Goal: Complete application form: Complete application form

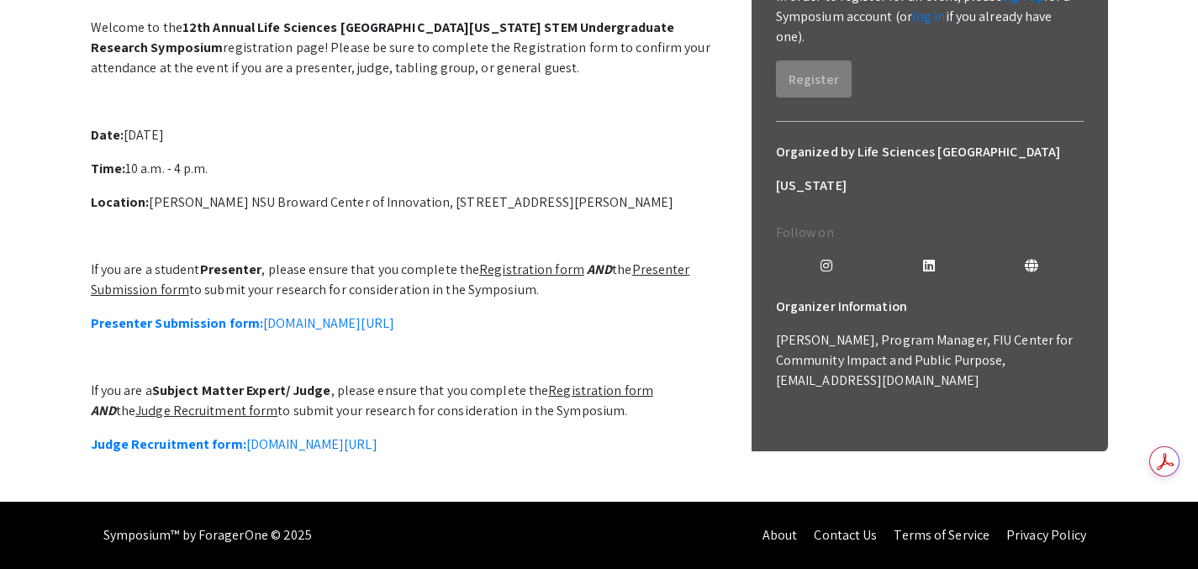
scroll to position [492, 0]
click at [378, 436] on link "Judge Recruitment form: symposium.foragerone.com/lssfsymposium2025/recruitment/…" at bounding box center [234, 445] width 287 height 18
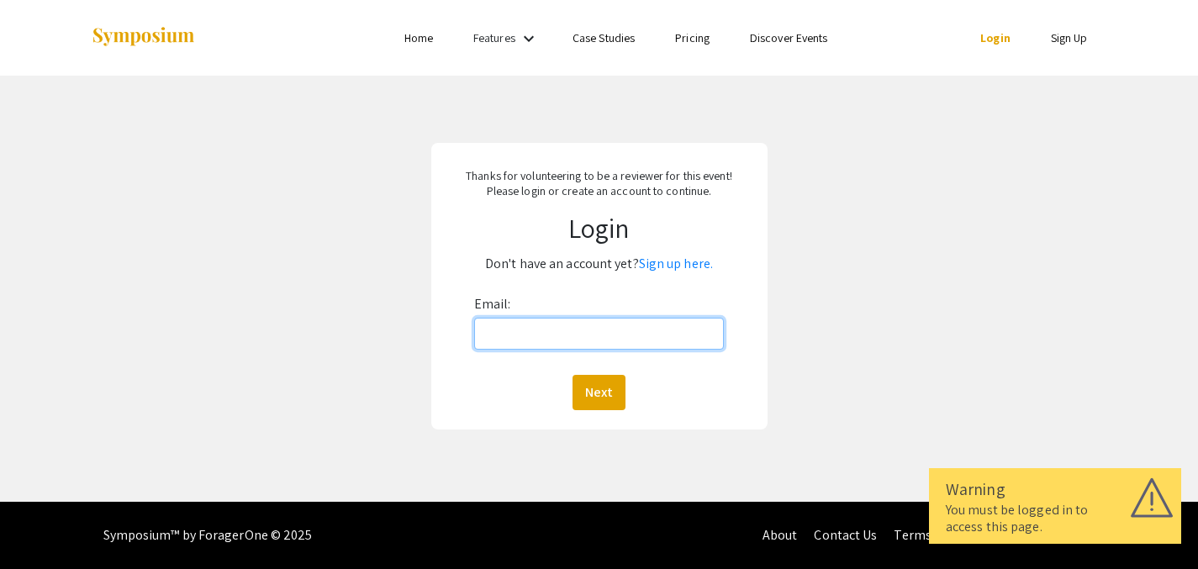
click at [580, 341] on input "Email:" at bounding box center [599, 334] width 250 height 32
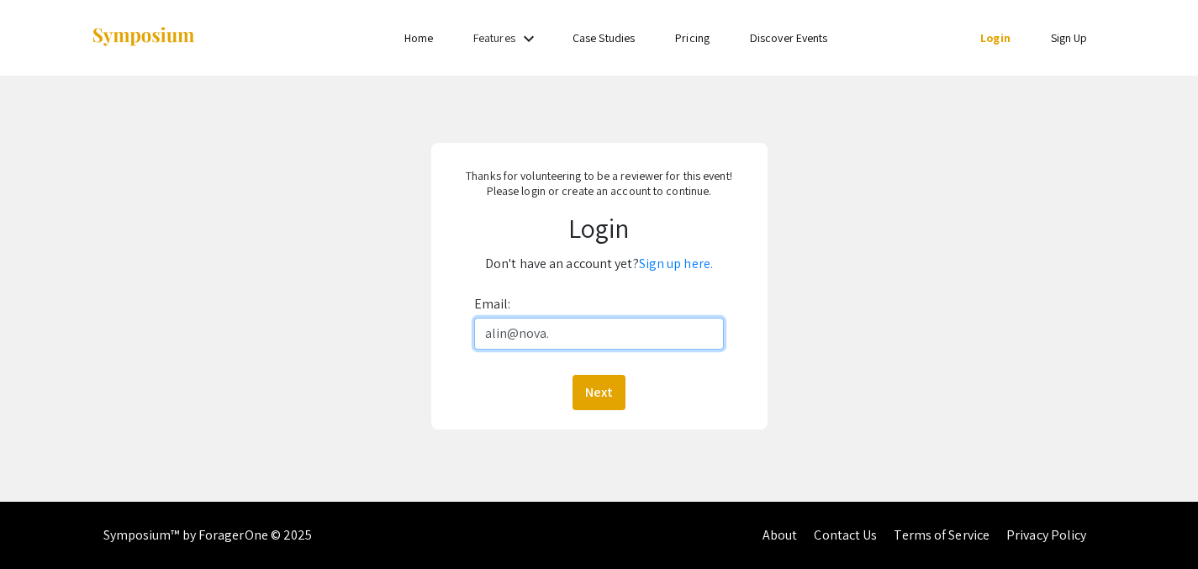
type input "[EMAIL_ADDRESS][DOMAIN_NAME]"
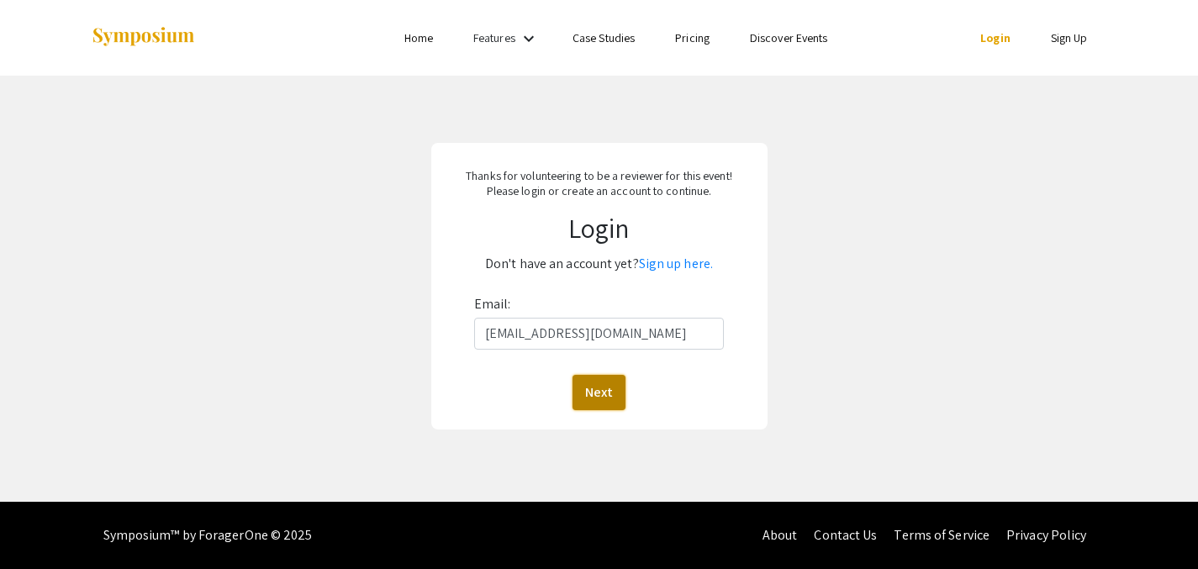
click at [597, 387] on button "Next" at bounding box center [599, 392] width 53 height 35
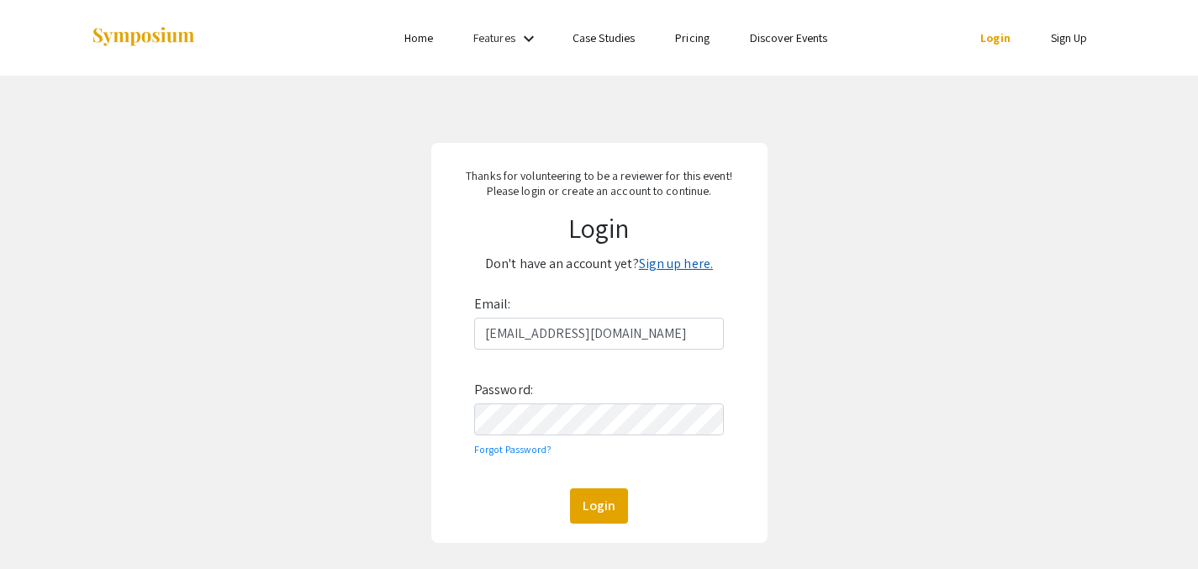
click at [689, 267] on link "Sign up here." at bounding box center [676, 264] width 74 height 18
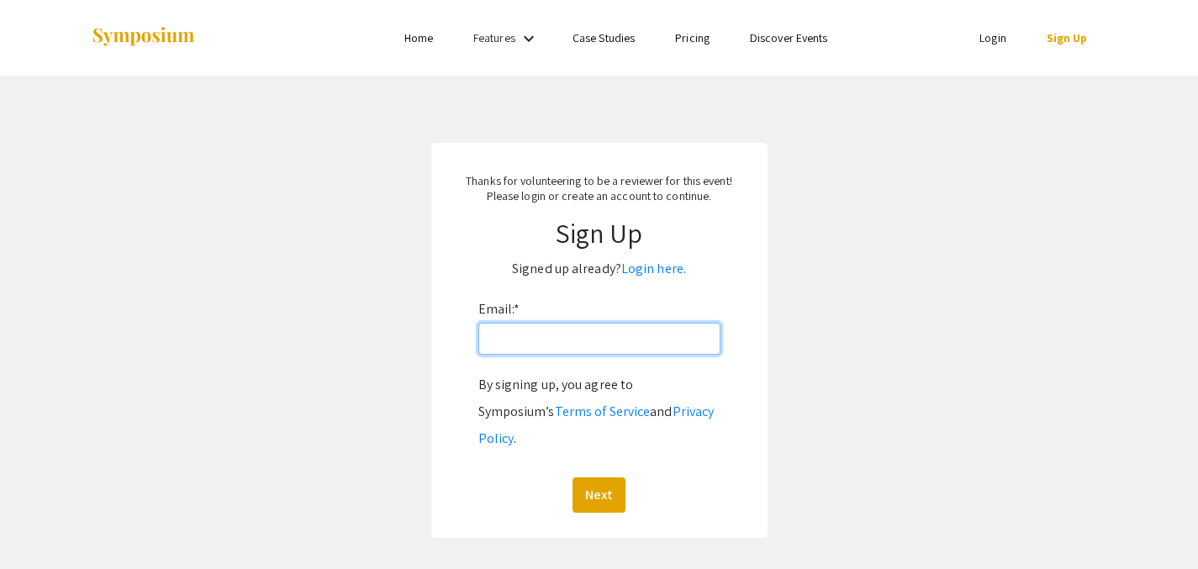
click at [627, 339] on input "Email: *" at bounding box center [600, 339] width 242 height 32
type input "alin@nova.edu"
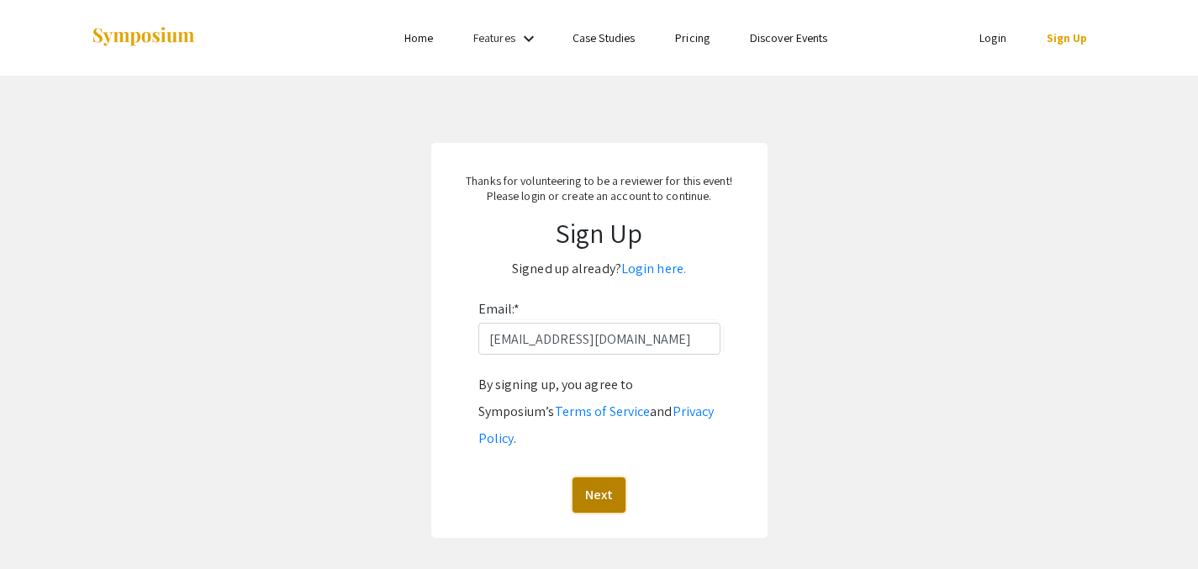
click at [611, 478] on button "Next" at bounding box center [599, 495] width 53 height 35
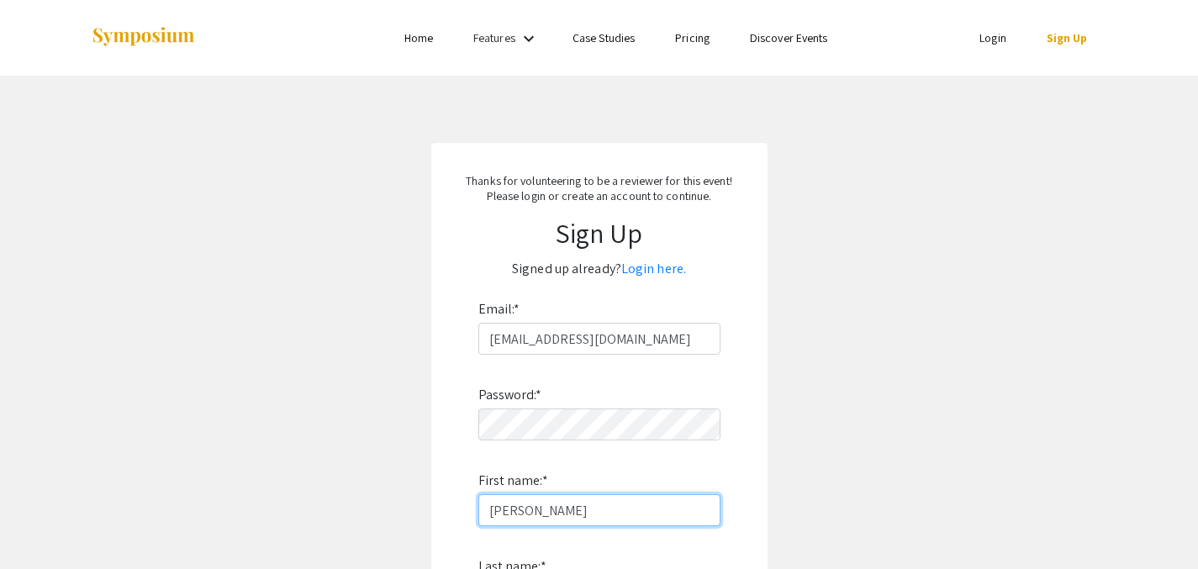
type input "Annie"
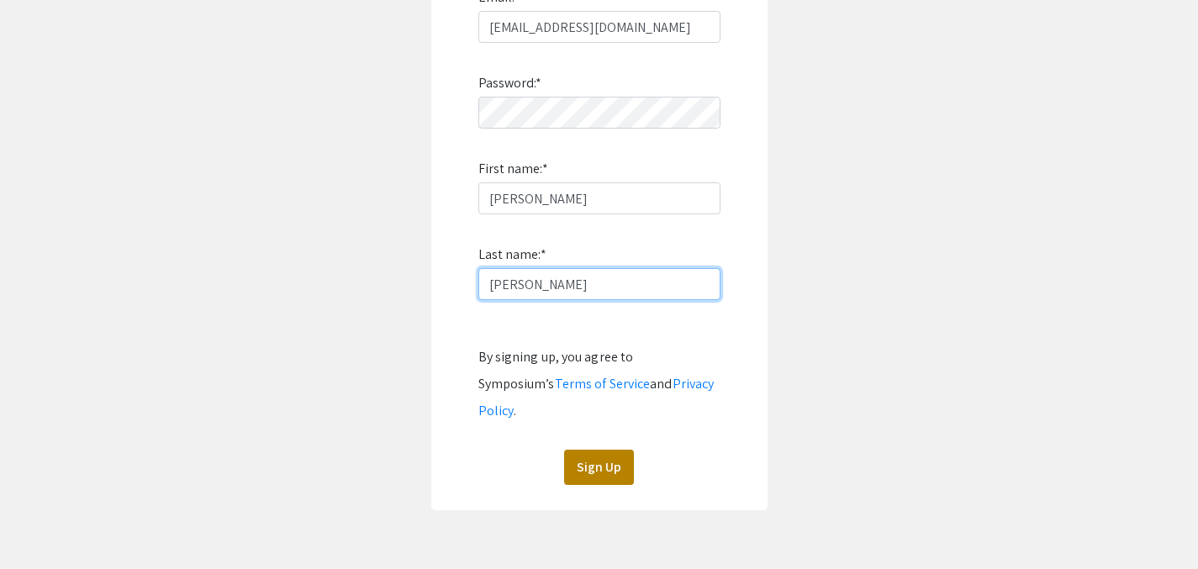
type input "Lin"
click at [608, 450] on button "Sign Up" at bounding box center [599, 467] width 70 height 35
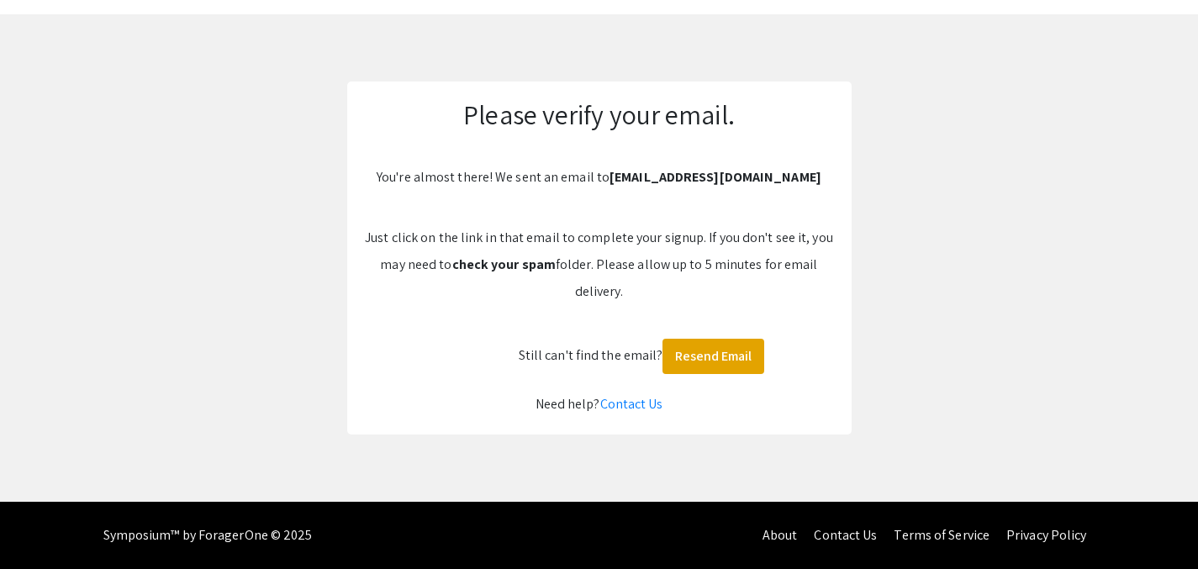
scroll to position [61, 0]
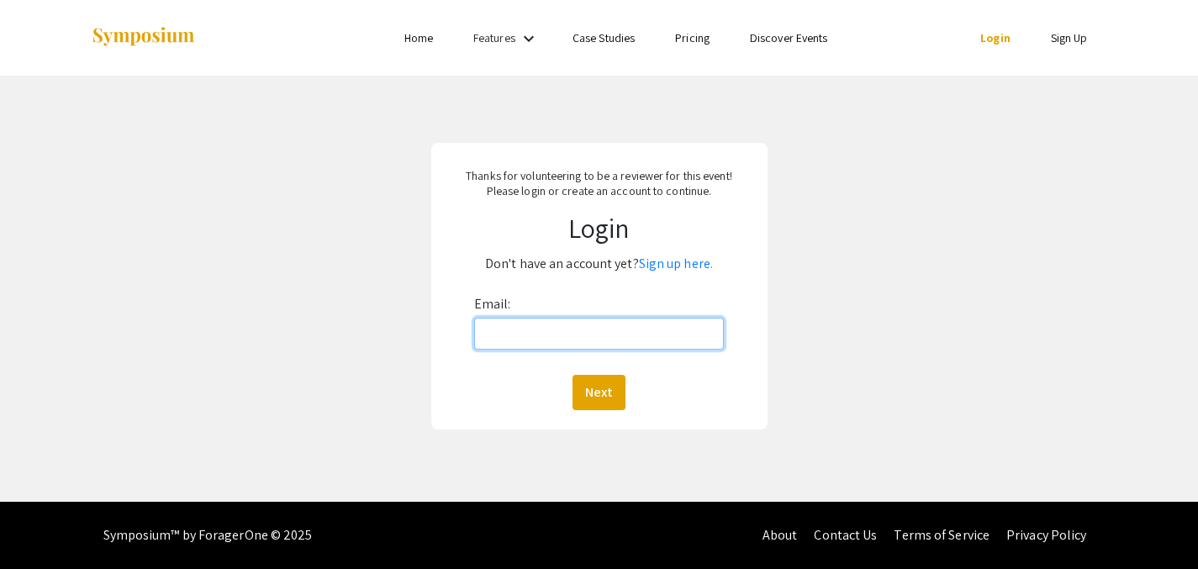
click at [656, 345] on input "Email:" at bounding box center [599, 334] width 250 height 32
type input "[EMAIL_ADDRESS][DOMAIN_NAME]"
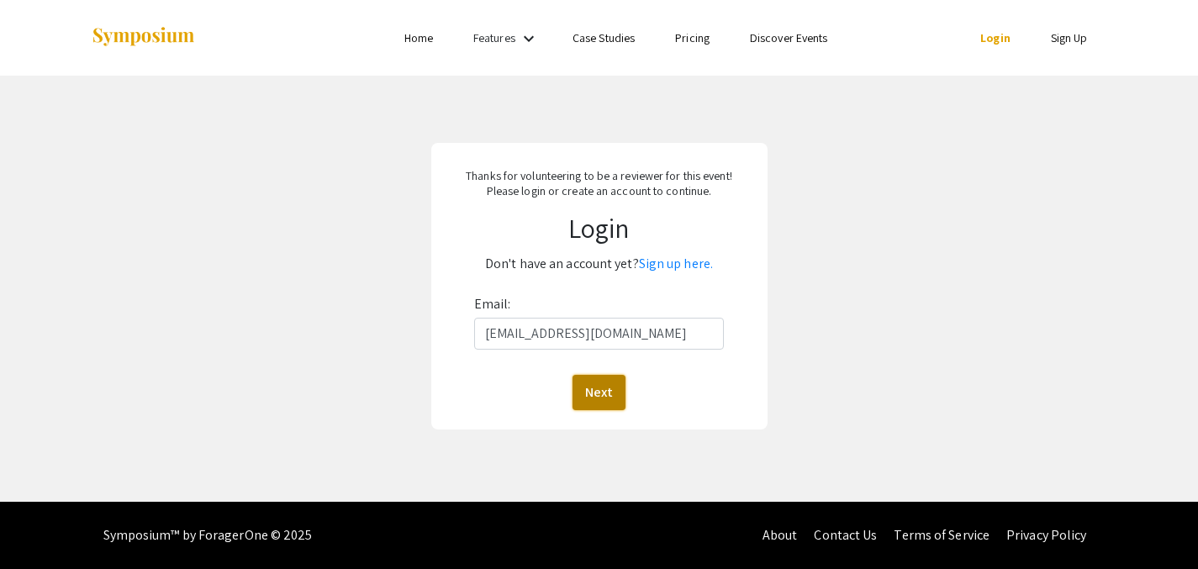
click at [611, 391] on button "Next" at bounding box center [599, 392] width 53 height 35
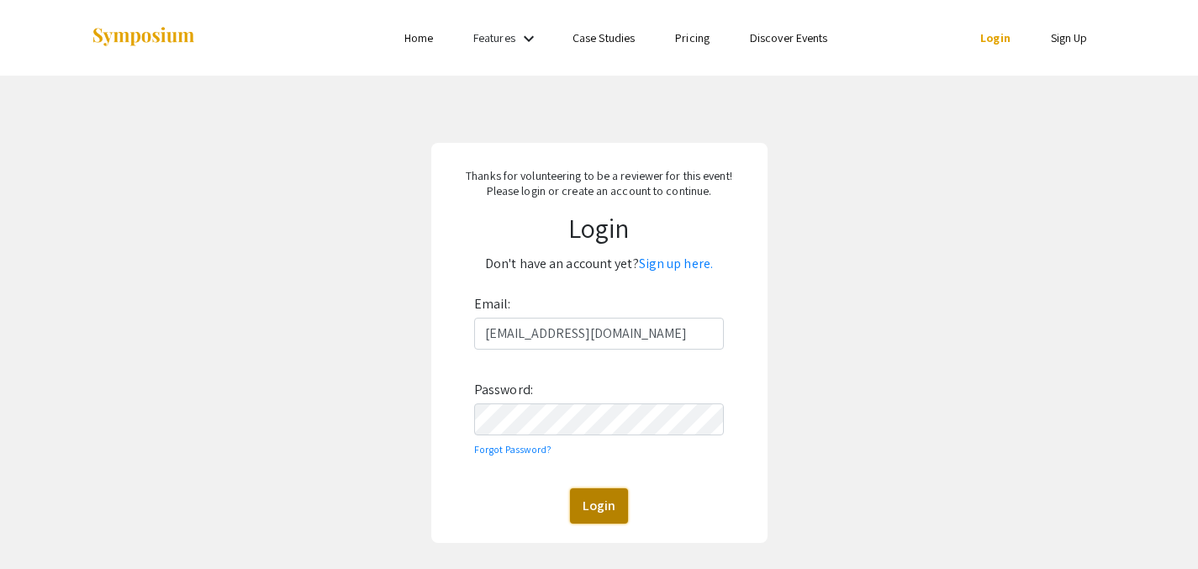
click at [610, 514] on button "Login" at bounding box center [599, 506] width 58 height 35
